Goal: Transaction & Acquisition: Purchase product/service

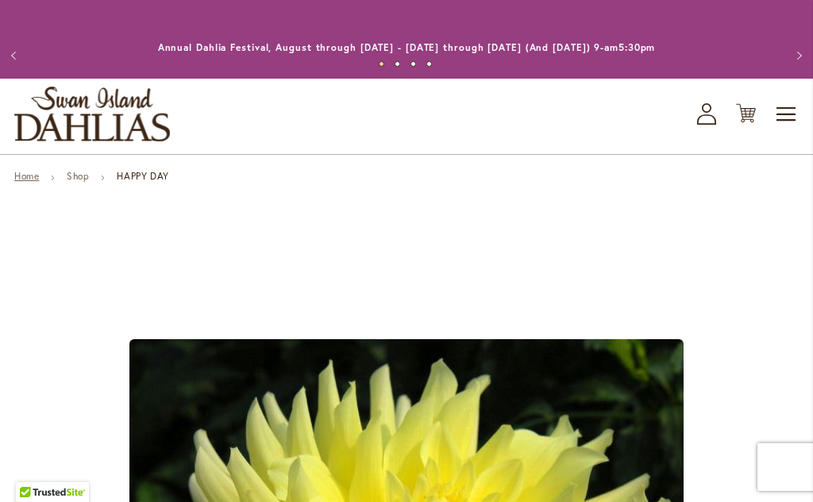
click at [25, 182] on link "Home" at bounding box center [26, 176] width 25 height 12
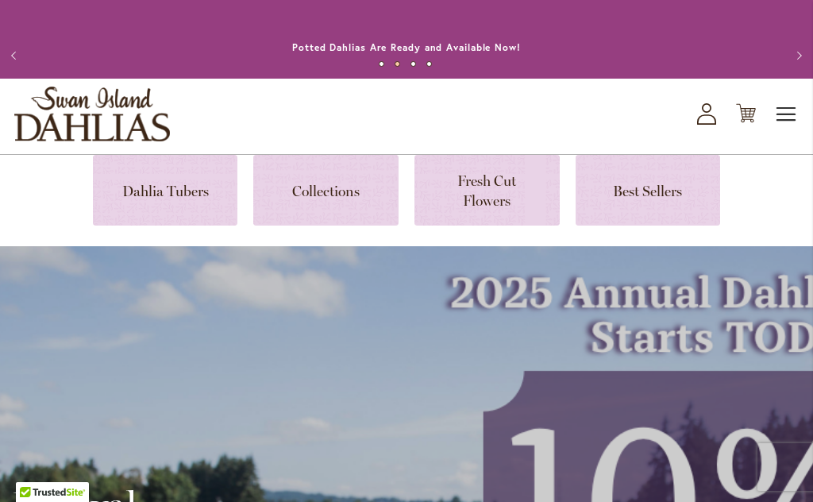
click at [786, 108] on span "Toggle Nav" at bounding box center [787, 114] width 24 height 32
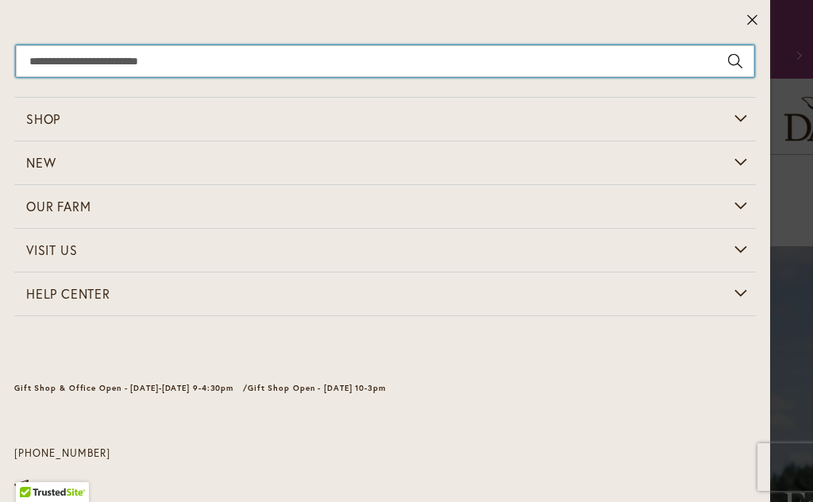
click at [134, 67] on input "Search" at bounding box center [385, 61] width 738 height 32
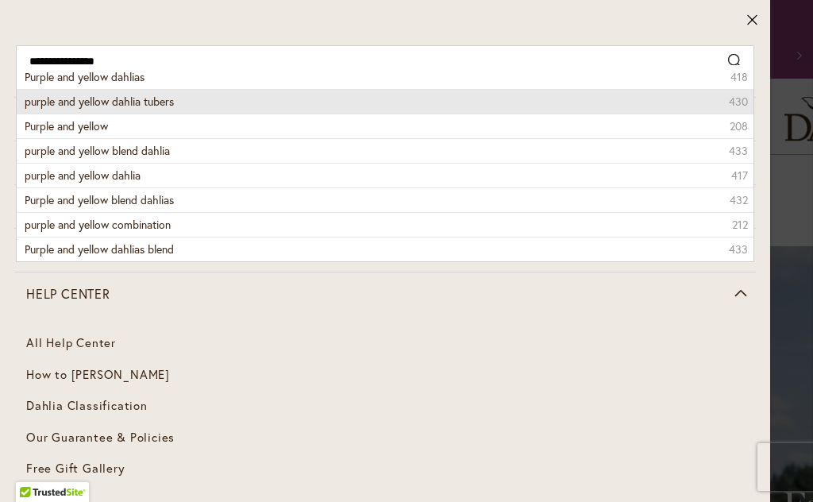
click at [168, 107] on span "purple and yellow dahlia tubers" at bounding box center [99, 101] width 149 height 15
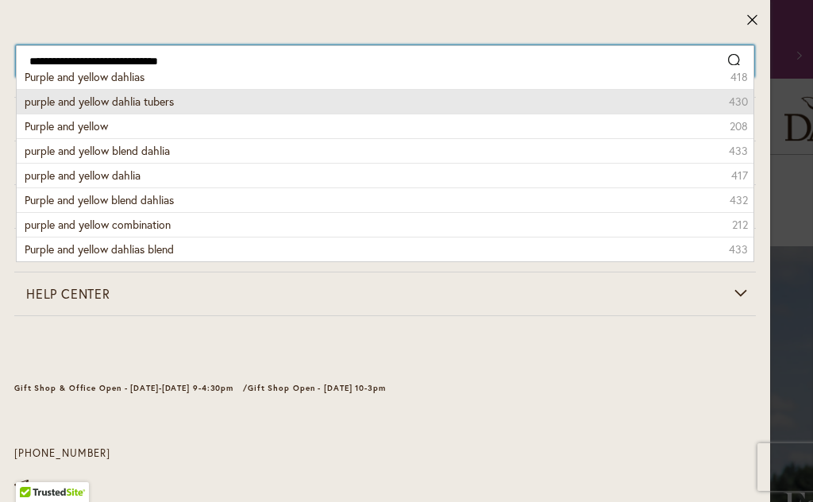
type input "**********"
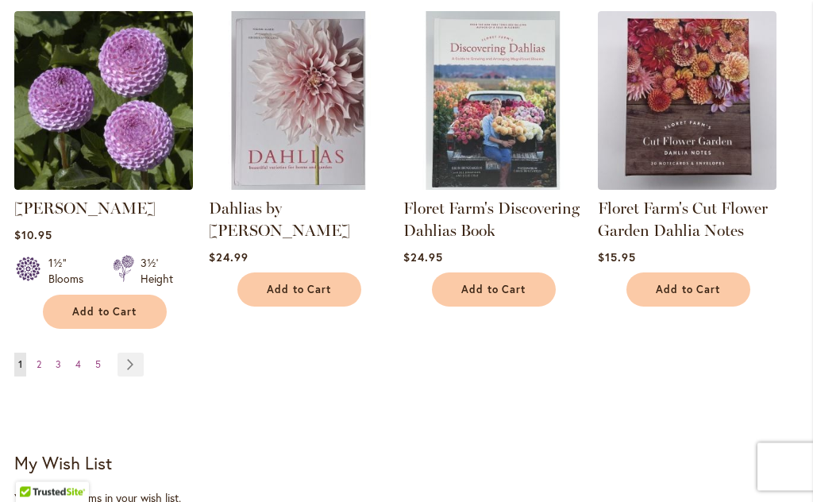
scroll to position [1625, 0]
click at [133, 352] on link "Page Next" at bounding box center [130, 364] width 26 height 24
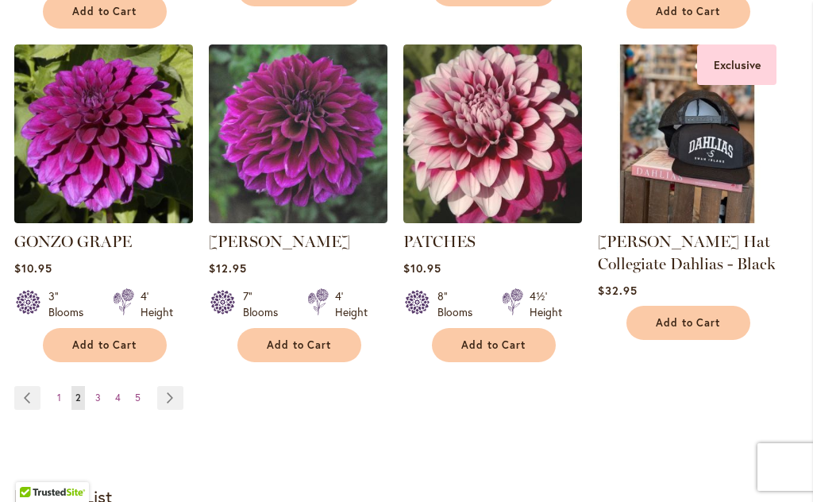
scroll to position [1565, 0]
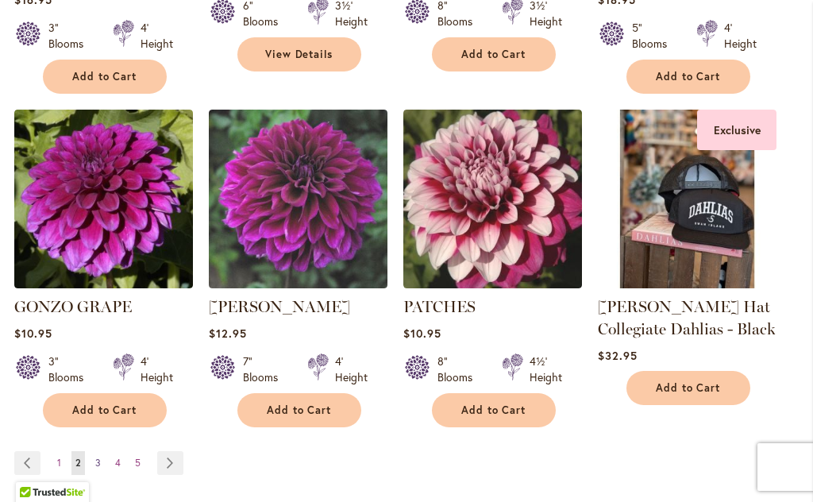
click at [102, 451] on link "Page 3" at bounding box center [97, 463] width 13 height 24
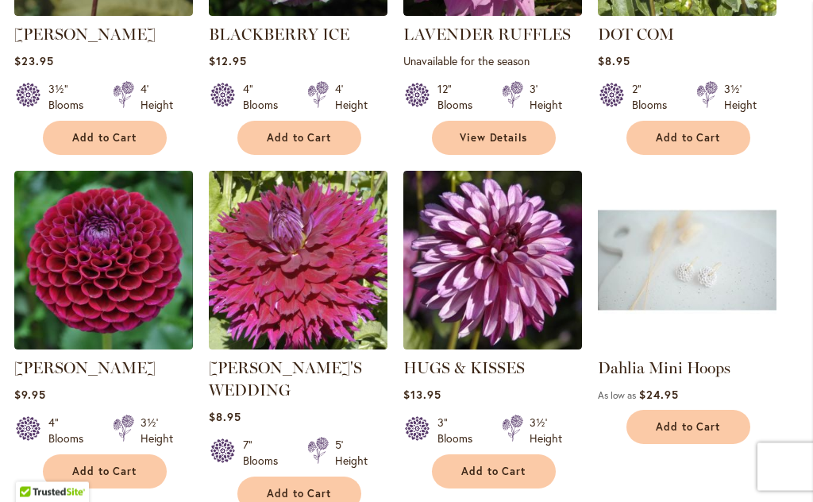
scroll to position [1444, 0]
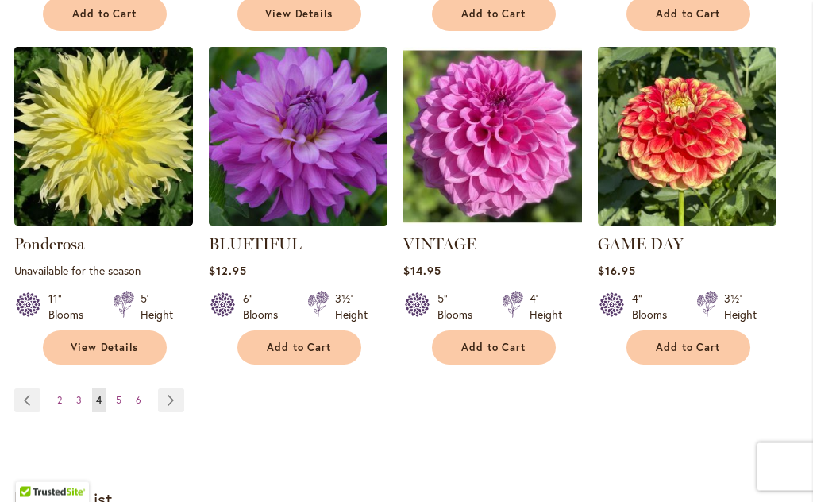
scroll to position [1590, 0]
click at [117, 394] on span "5" at bounding box center [119, 400] width 6 height 12
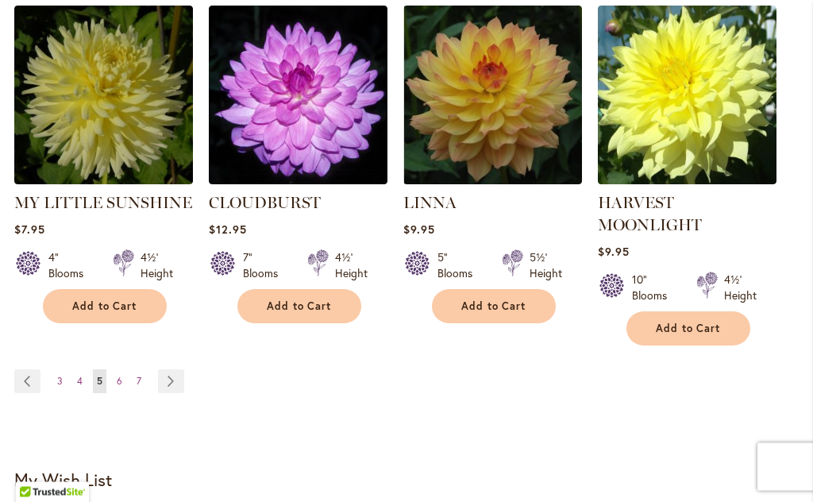
scroll to position [1631, 0]
click at [173, 369] on link "Page Next" at bounding box center [171, 381] width 26 height 24
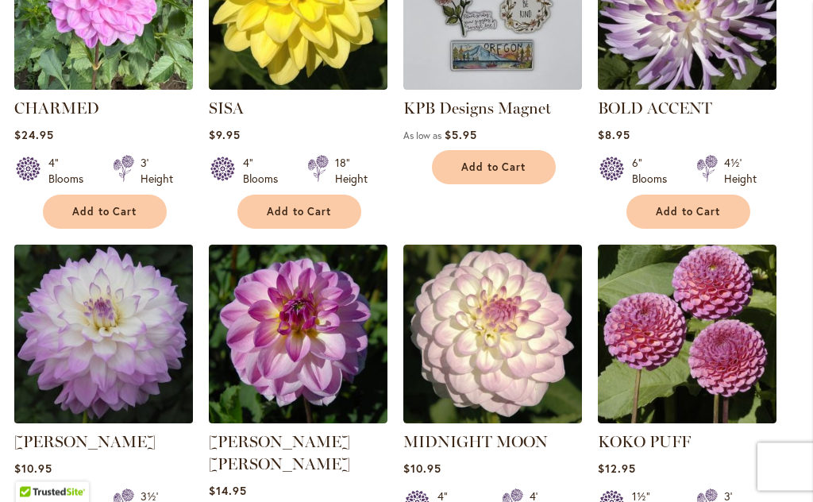
scroll to position [1037, 0]
click at [125, 367] on img at bounding box center [103, 333] width 187 height 187
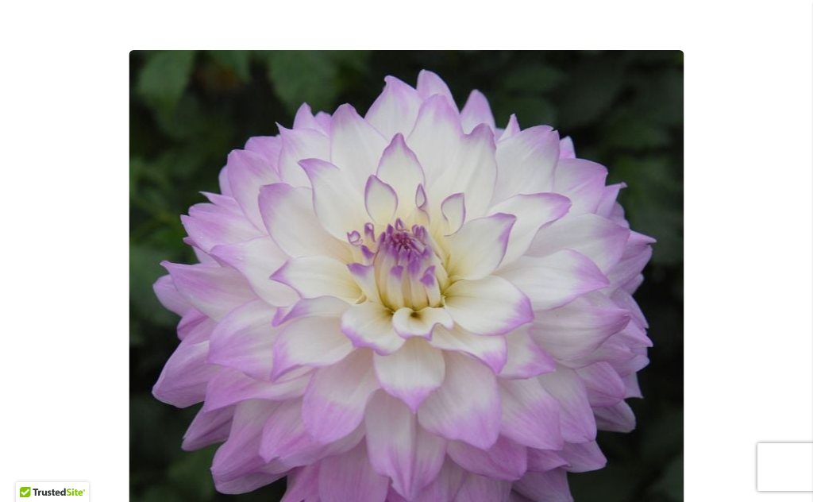
scroll to position [208, 0]
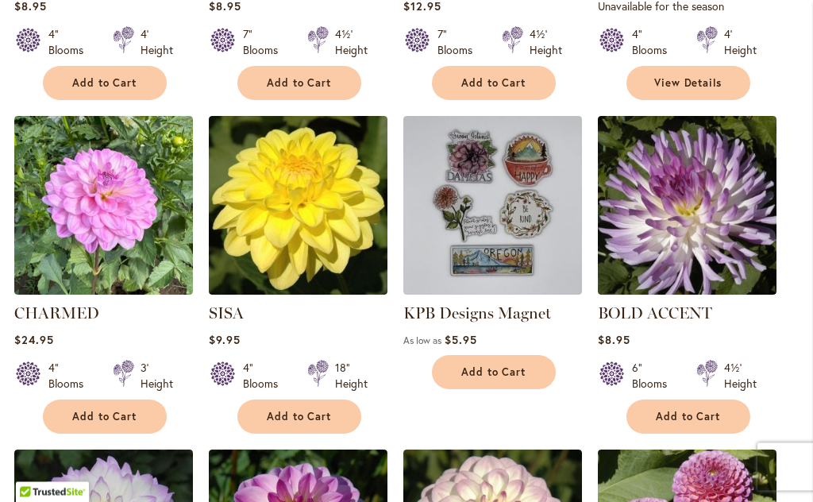
scroll to position [819, 0]
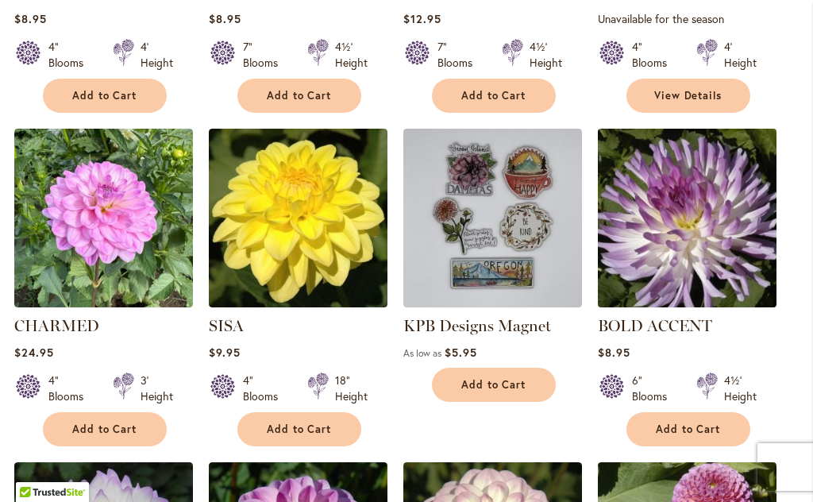
click at [737, 281] on img at bounding box center [686, 217] width 187 height 187
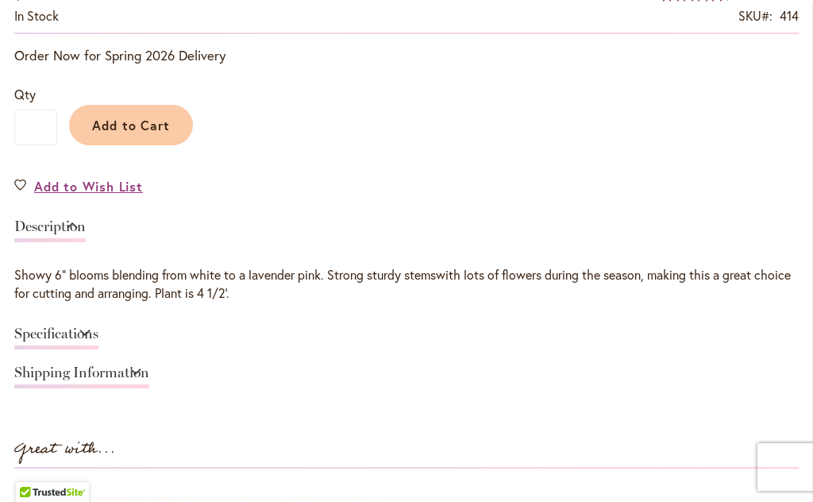
scroll to position [1091, 0]
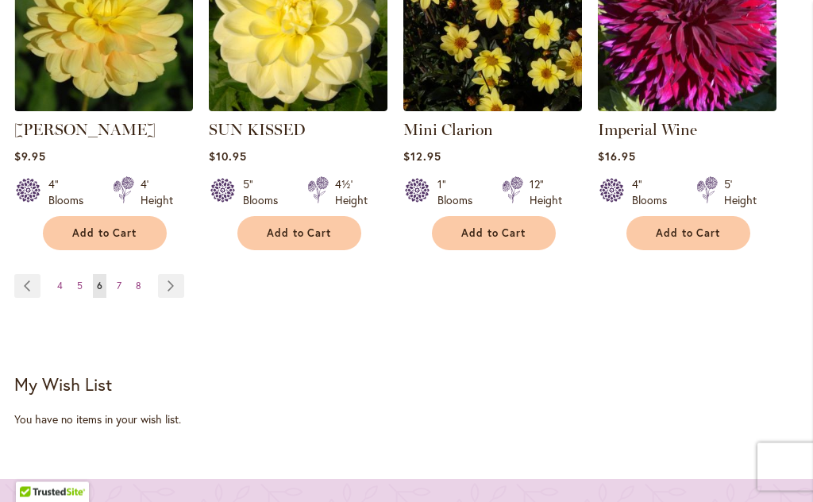
scroll to position [1713, 0]
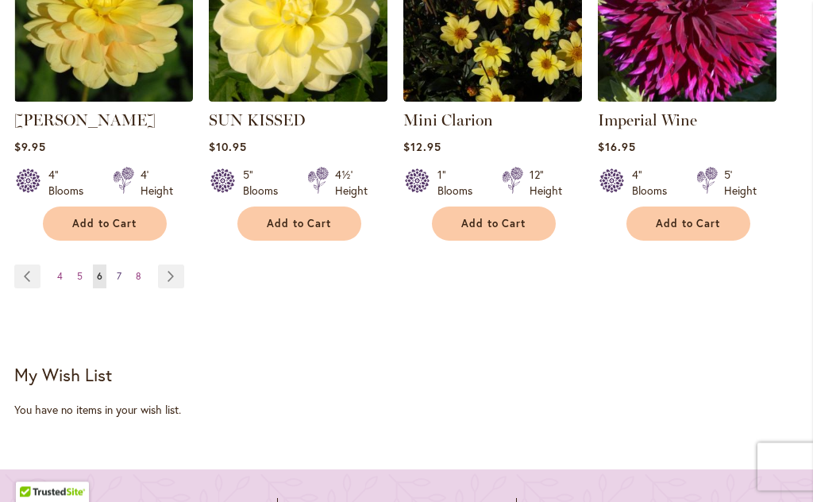
click at [121, 265] on link "Page 7" at bounding box center [119, 277] width 13 height 24
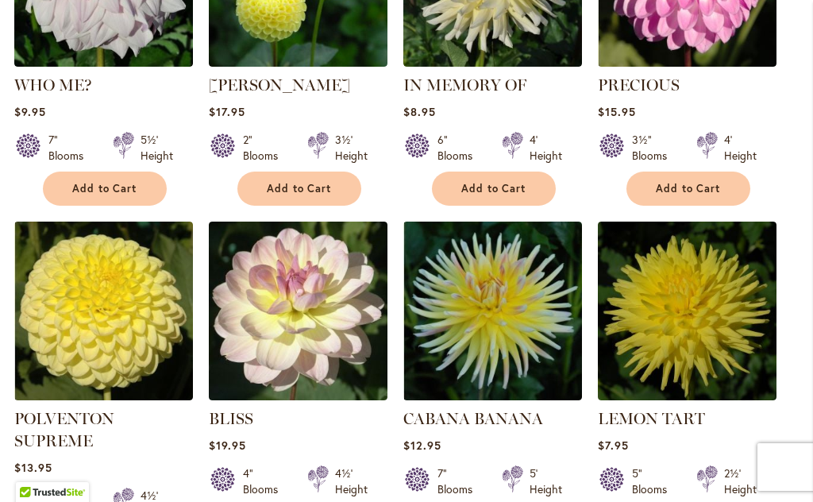
scroll to position [1436, 0]
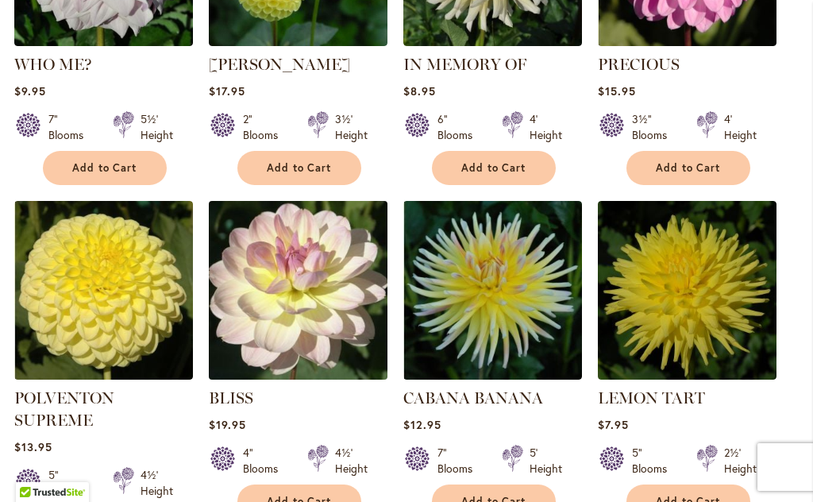
click at [298, 269] on img at bounding box center [297, 289] width 187 height 187
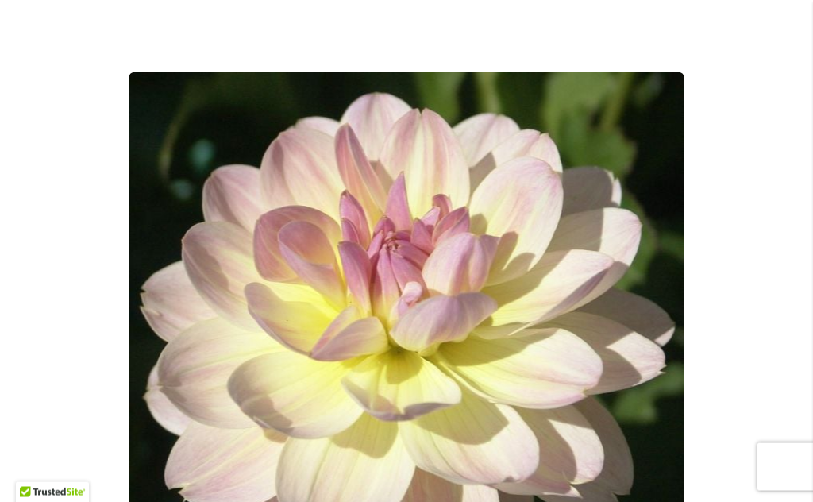
scroll to position [267, 0]
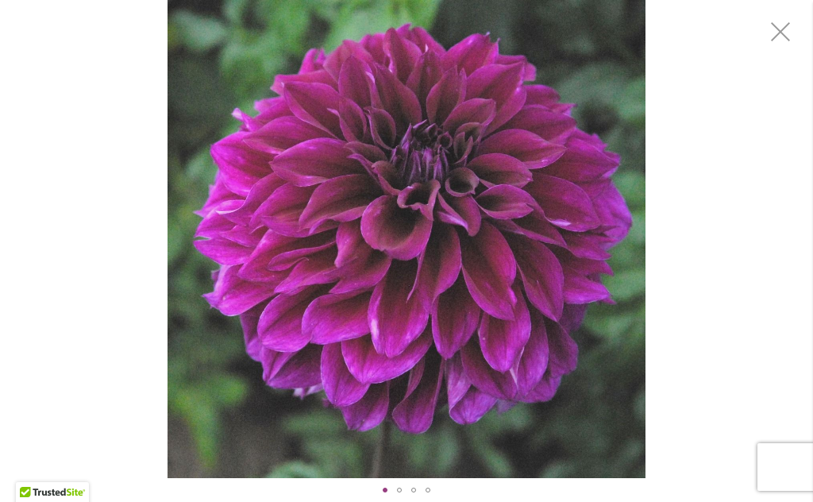
click at [771, 112] on div "Einstein" at bounding box center [406, 239] width 813 height 478
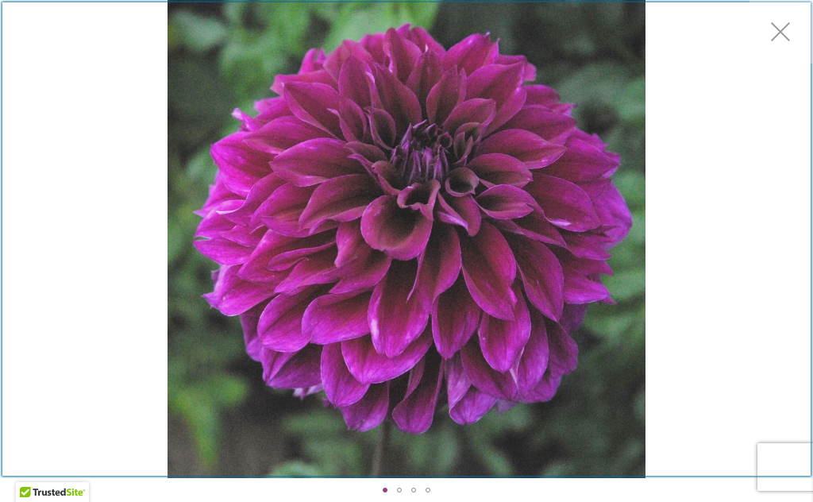
scroll to position [209, 0]
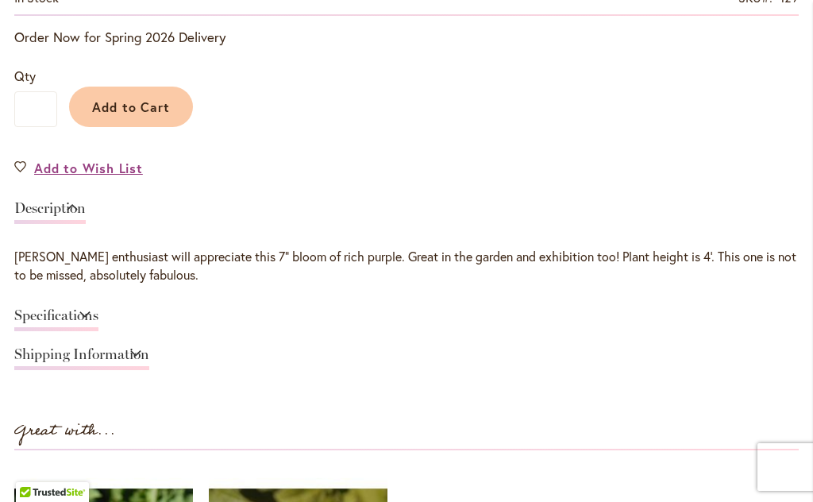
scroll to position [1230, 0]
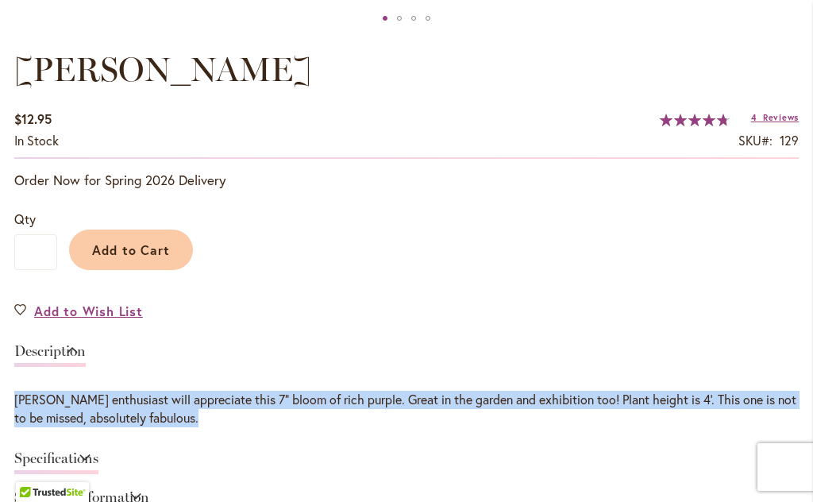
scroll to position [1087, 0]
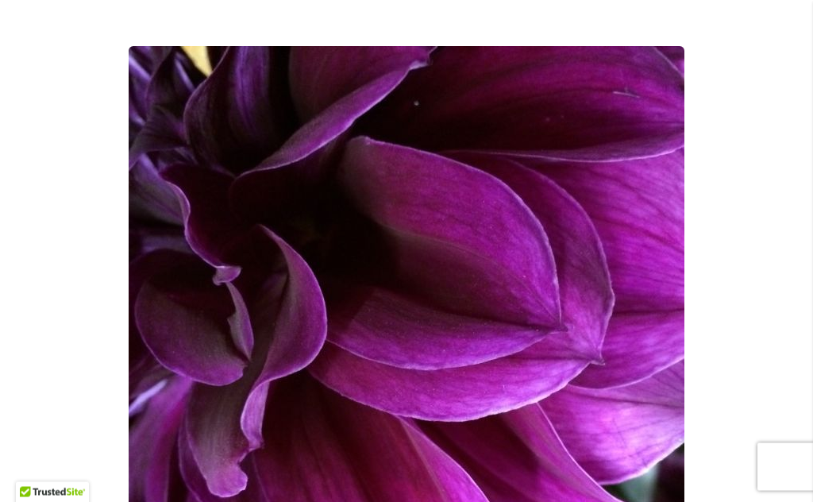
scroll to position [240, 0]
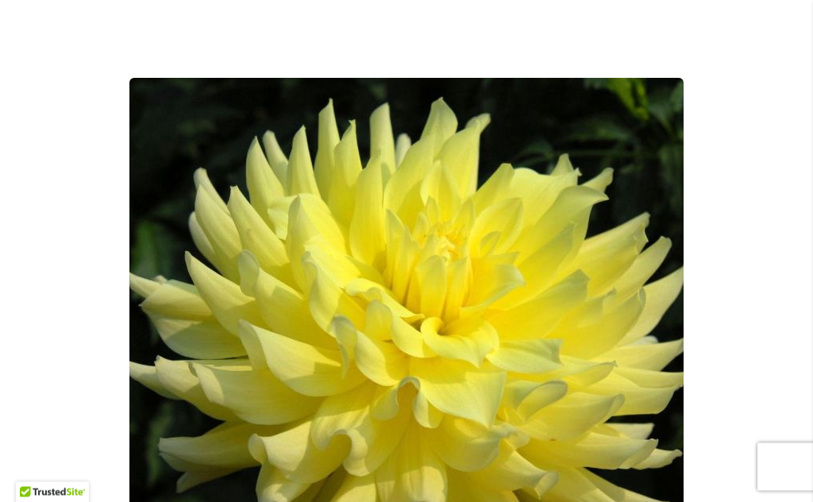
scroll to position [300, 0]
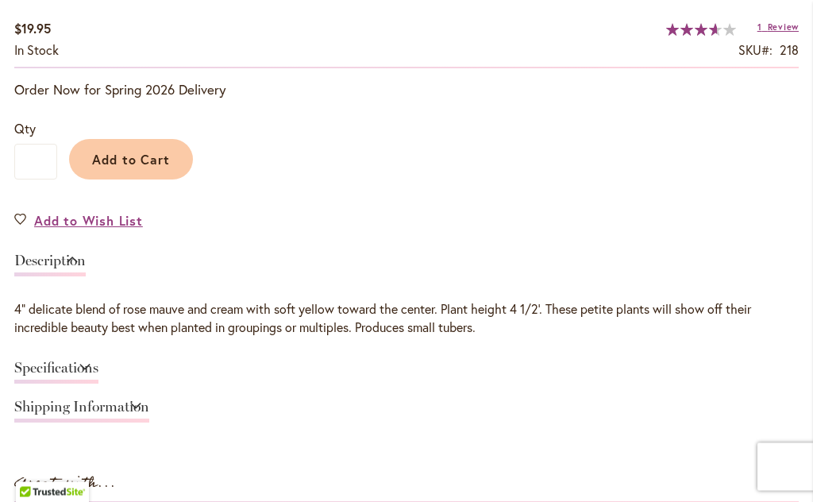
scroll to position [1142, 0]
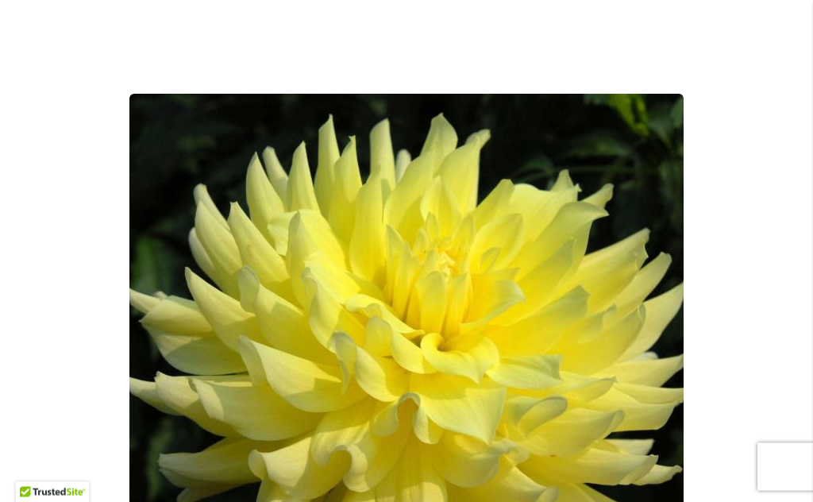
scroll to position [245, 0]
